Goal: Information Seeking & Learning: Learn about a topic

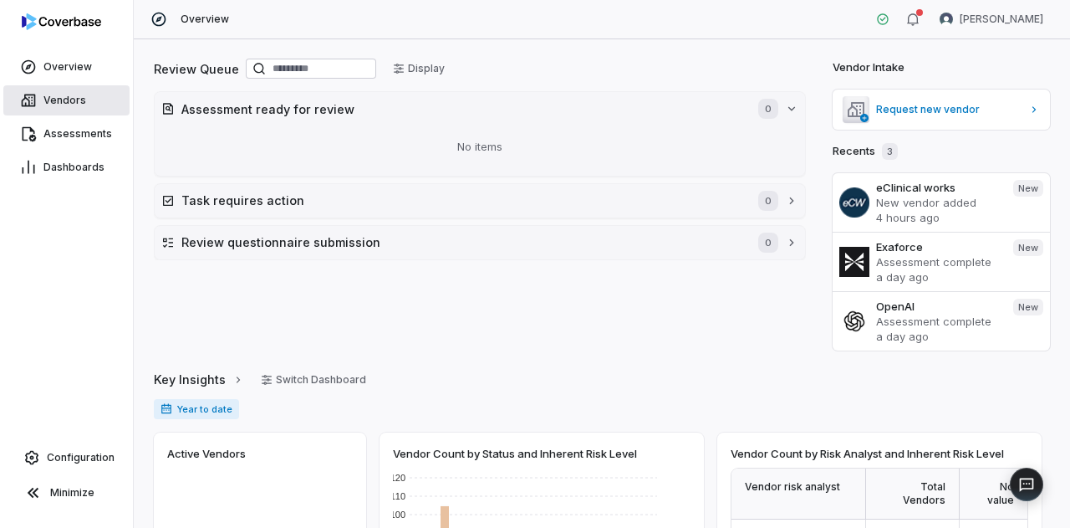
click at [45, 89] on link "Vendors" at bounding box center [66, 100] width 126 height 30
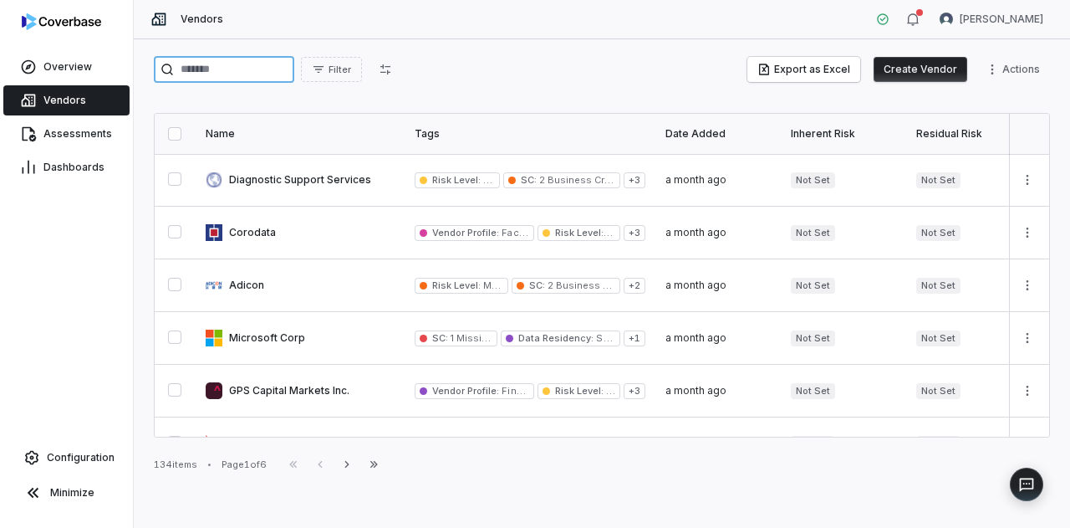
click at [239, 69] on input "search" at bounding box center [224, 69] width 140 height 27
type input "******"
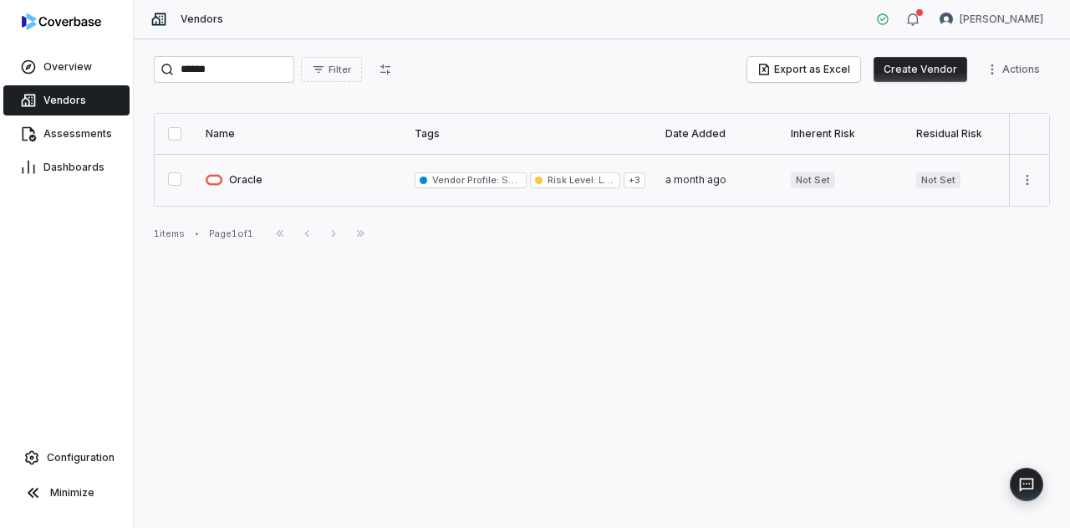
click at [243, 181] on link at bounding box center [300, 180] width 209 height 52
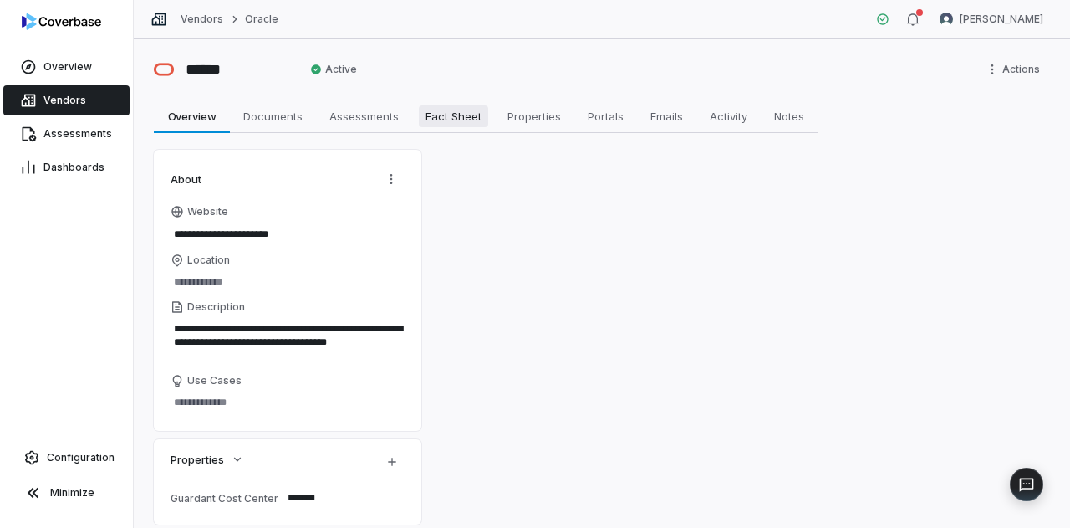
click at [487, 118] on link "Fact Sheet Fact Sheet" at bounding box center [453, 115] width 82 height 33
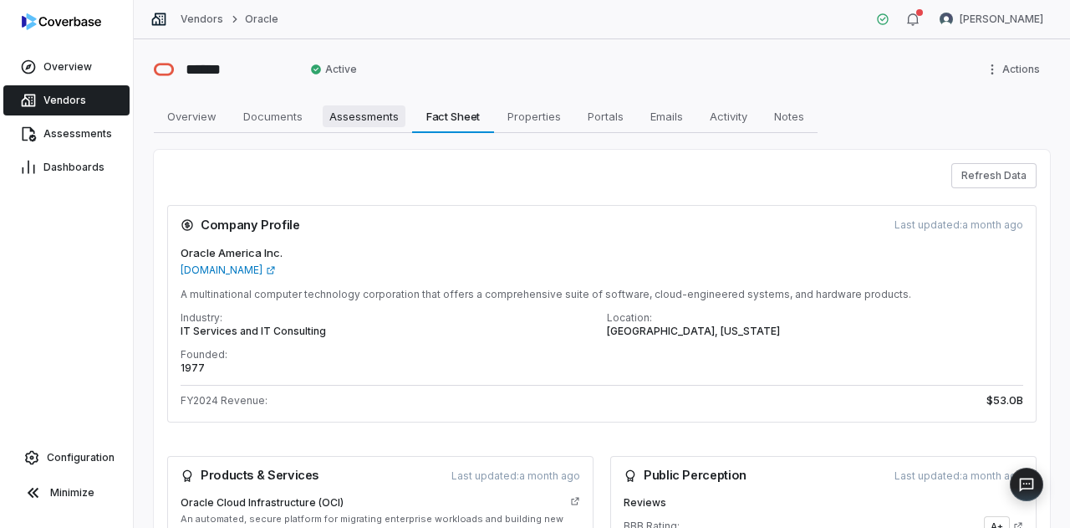
click at [360, 114] on span "Assessments" at bounding box center [364, 116] width 83 height 22
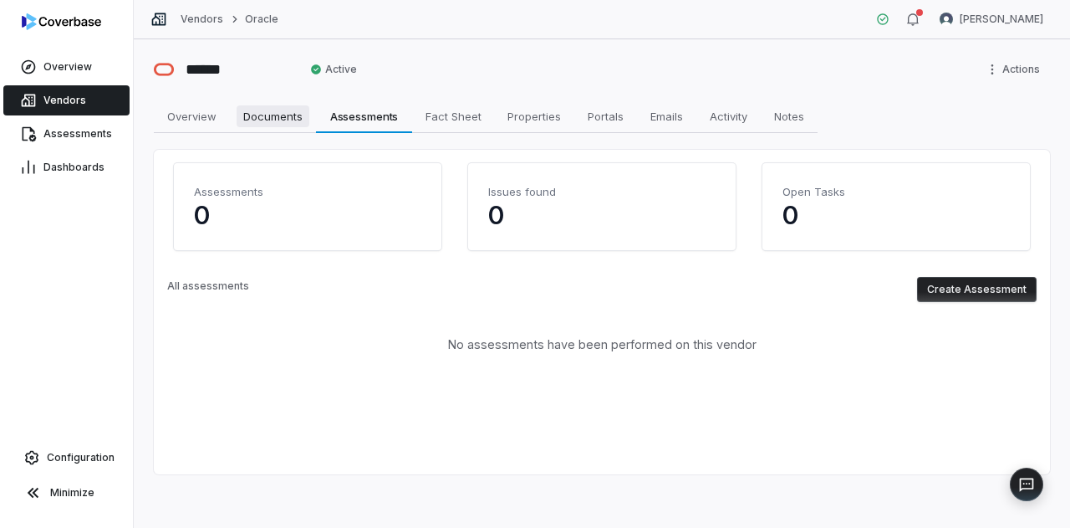
click at [292, 116] on span "Documents" at bounding box center [273, 116] width 73 height 22
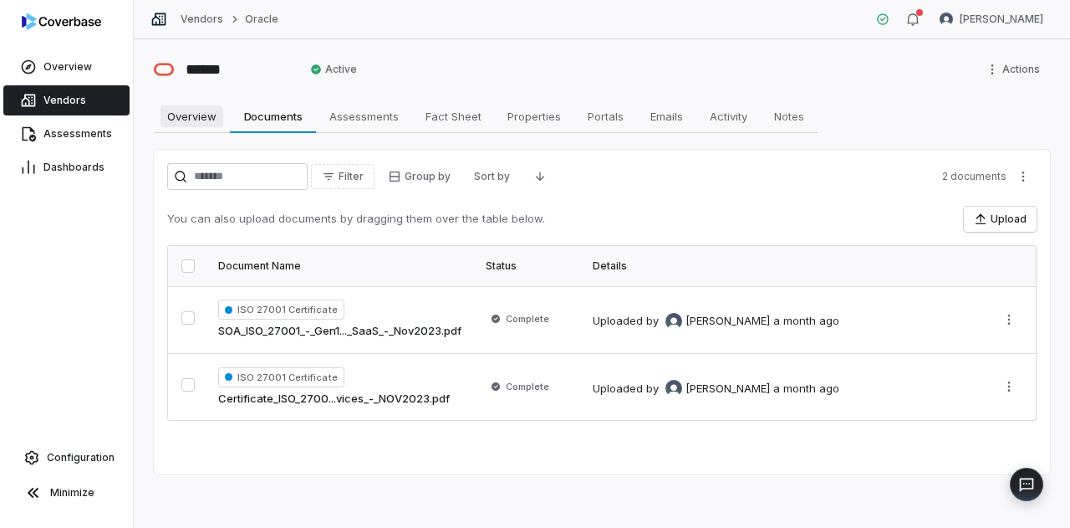
click at [186, 115] on span "Overview" at bounding box center [192, 116] width 63 height 22
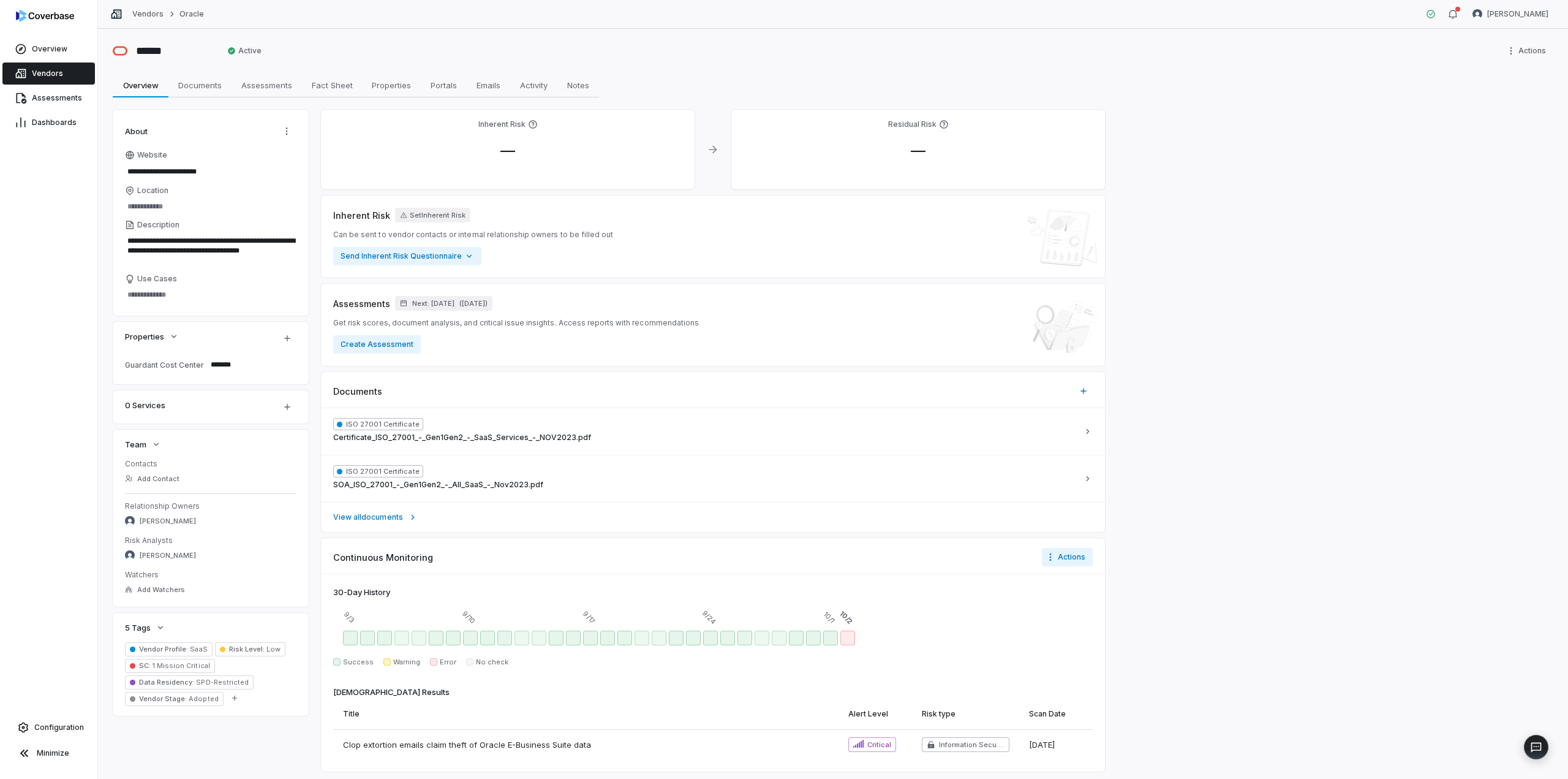
type textarea "*"
